Goal: Information Seeking & Learning: Check status

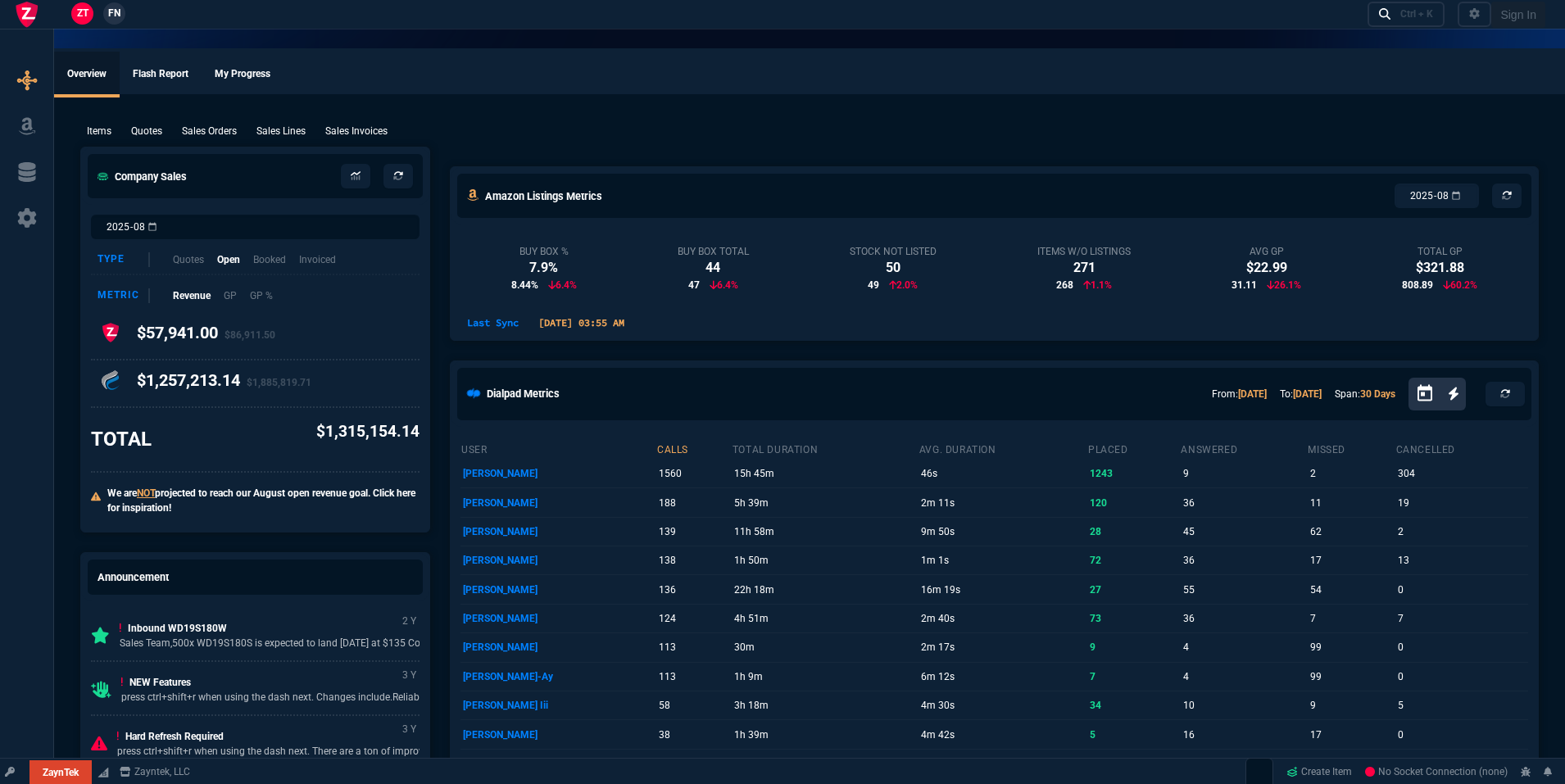
select select "19: totals"
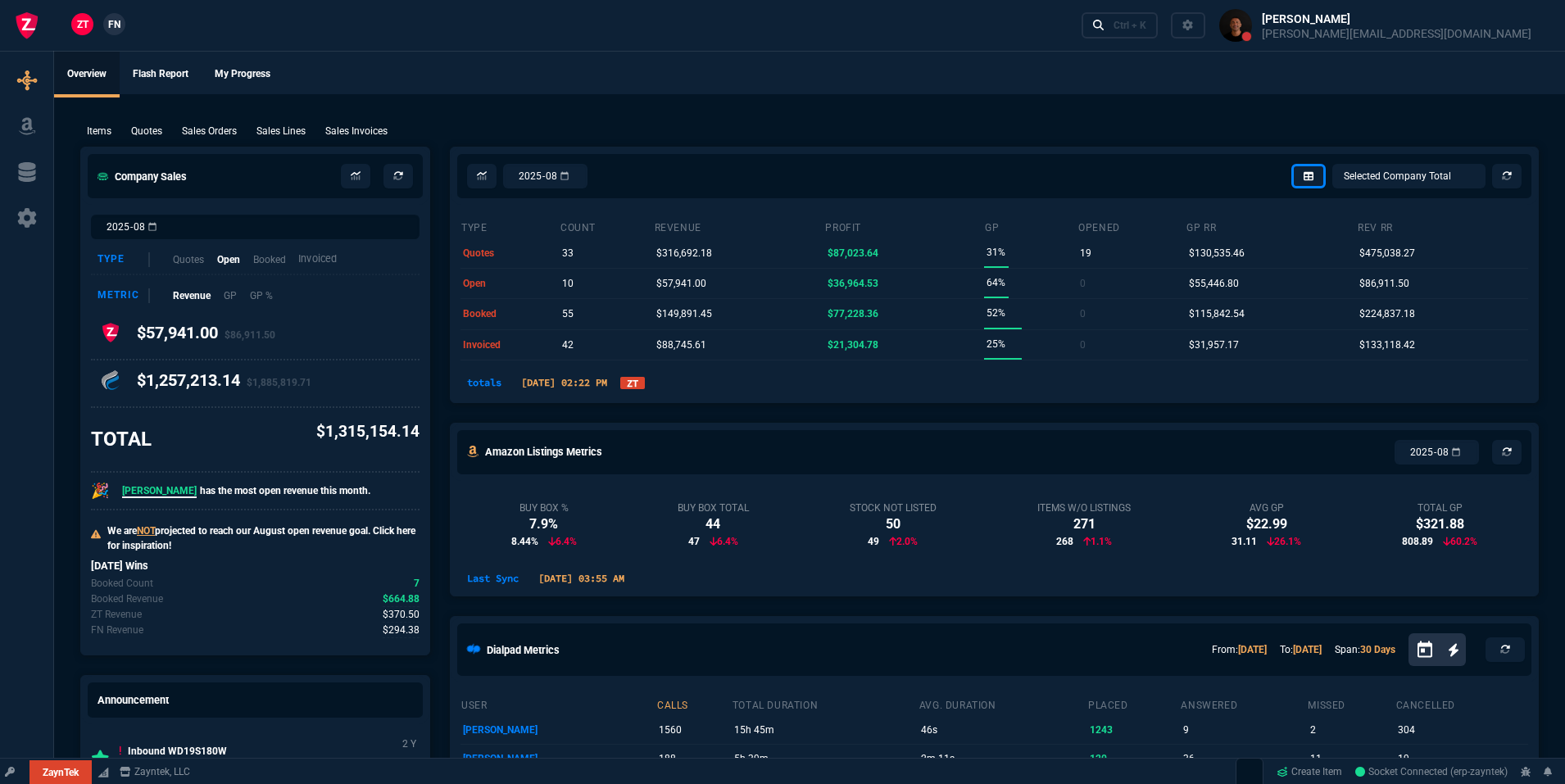
click at [333, 261] on p "Invoiced" at bounding box center [317, 259] width 39 height 15
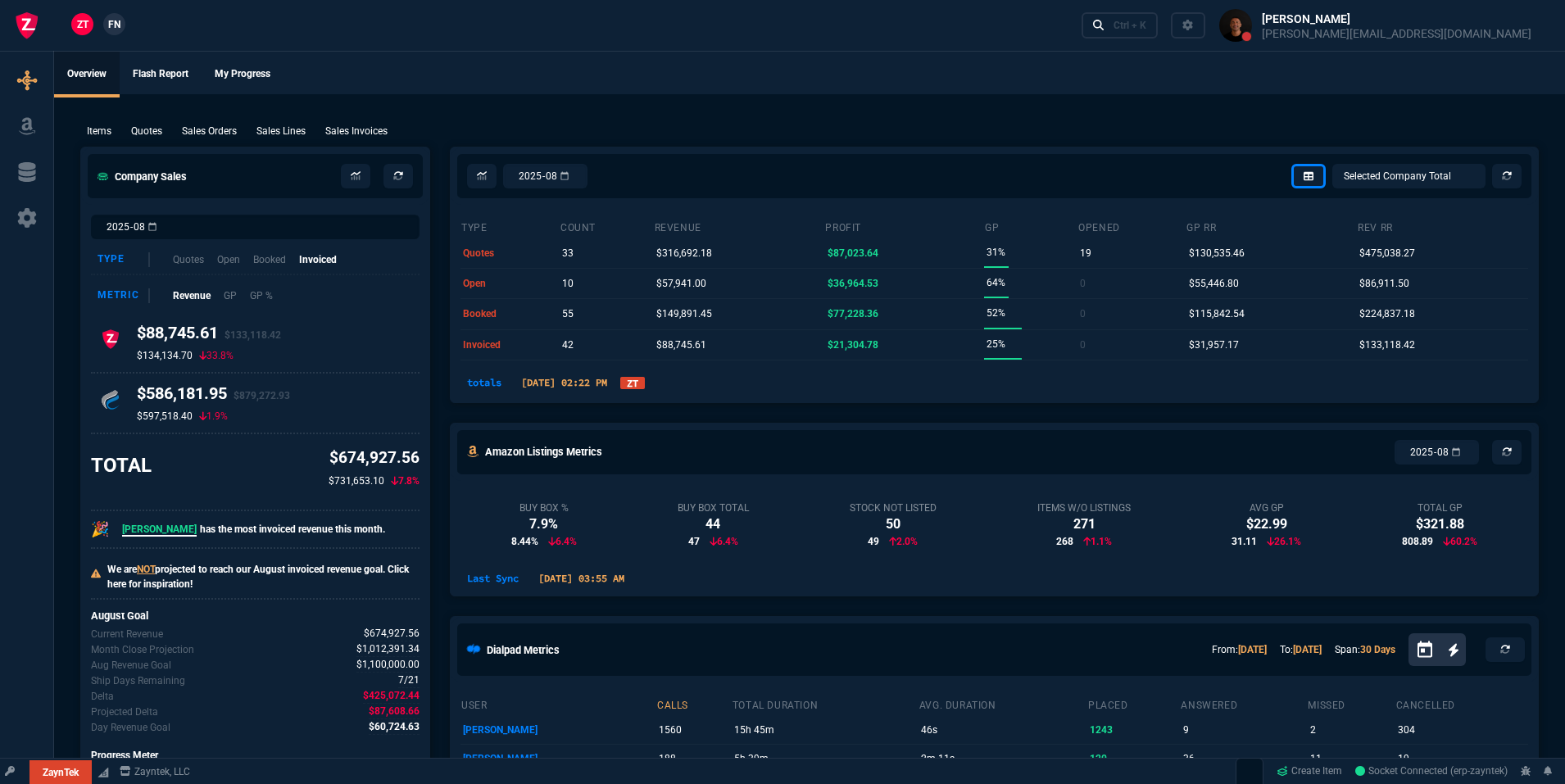
click at [644, 388] on link "ZT" at bounding box center [632, 383] width 24 height 13
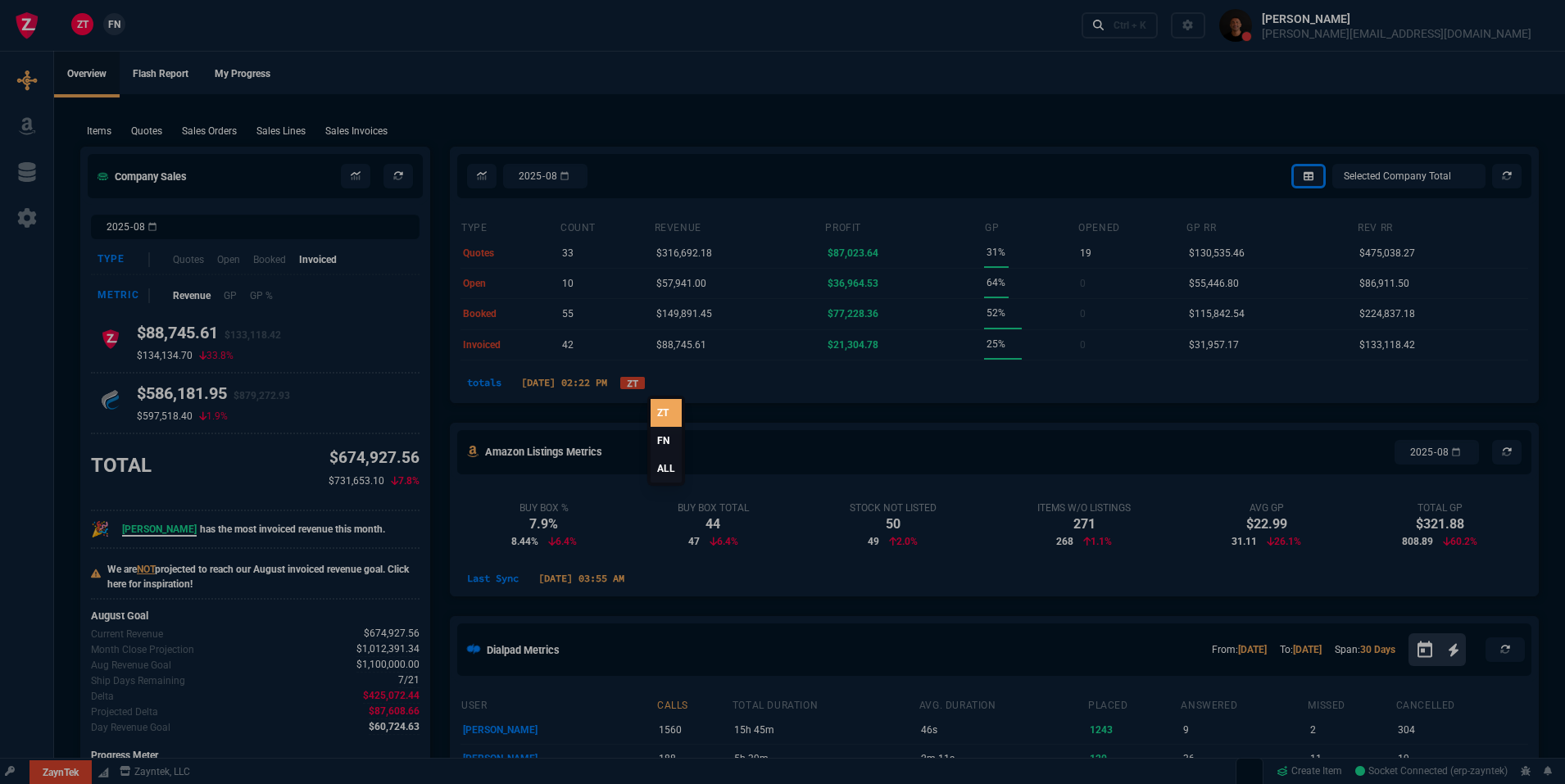
click at [668, 472] on link "ALL" at bounding box center [666, 468] width 31 height 28
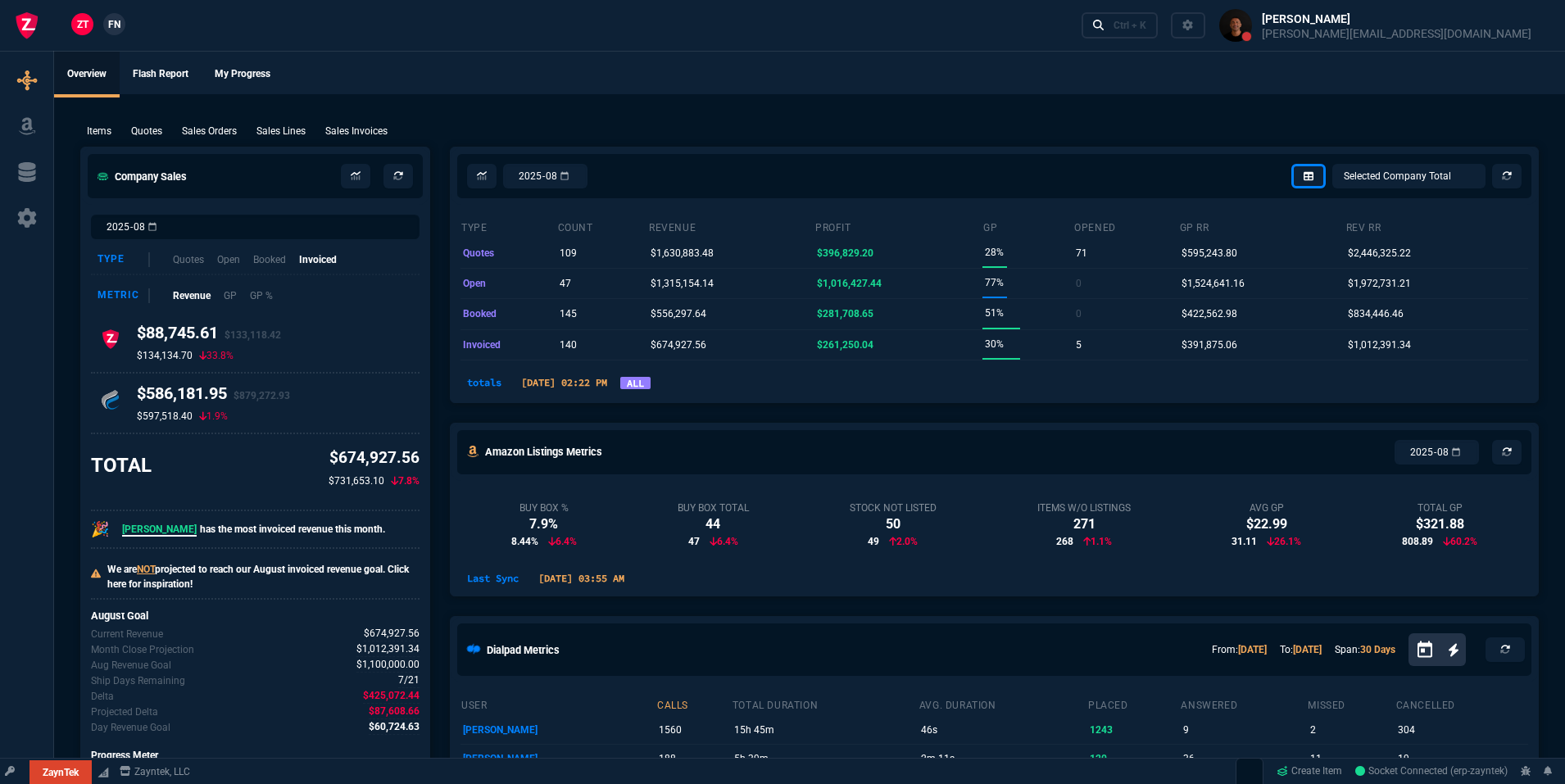
select select
